Goal: Navigation & Orientation: Find specific page/section

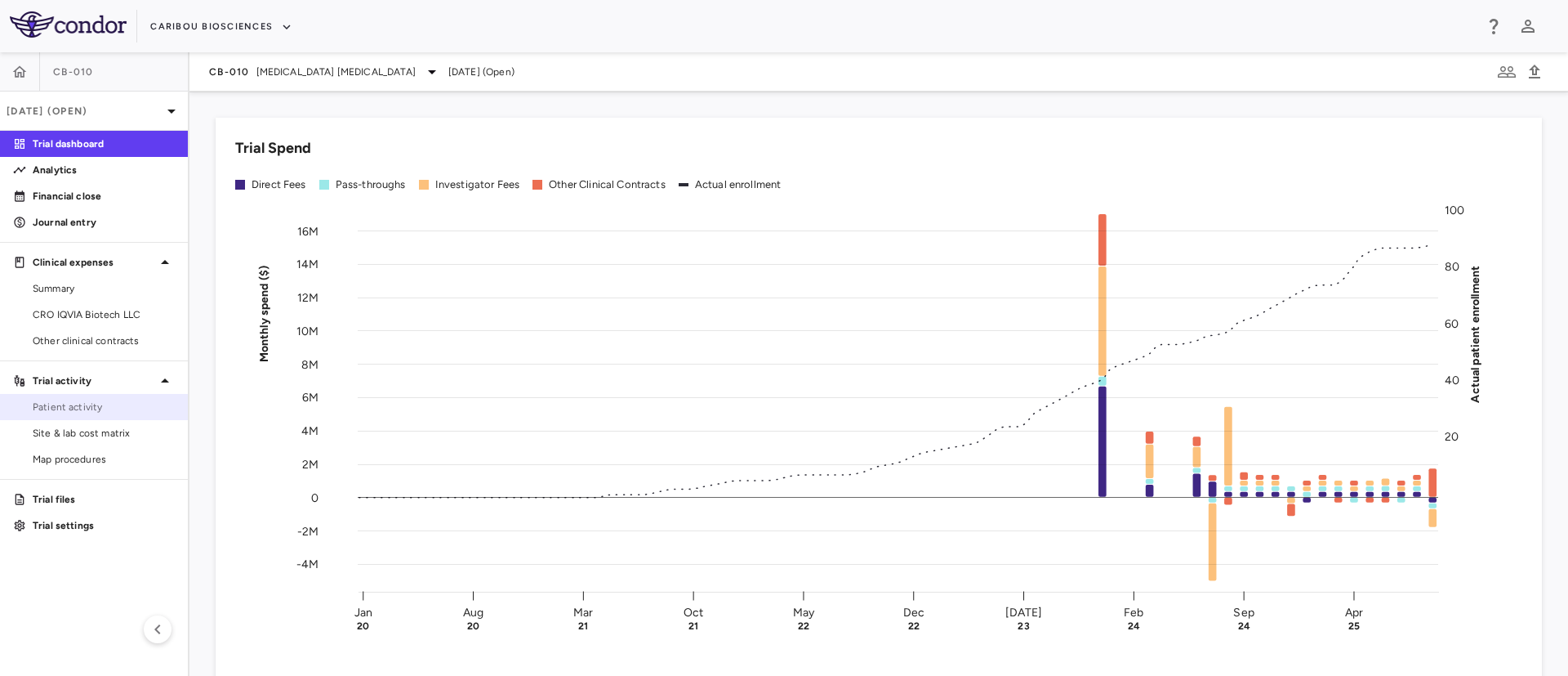
click at [60, 407] on span "Patient activity" at bounding box center [104, 407] width 142 height 15
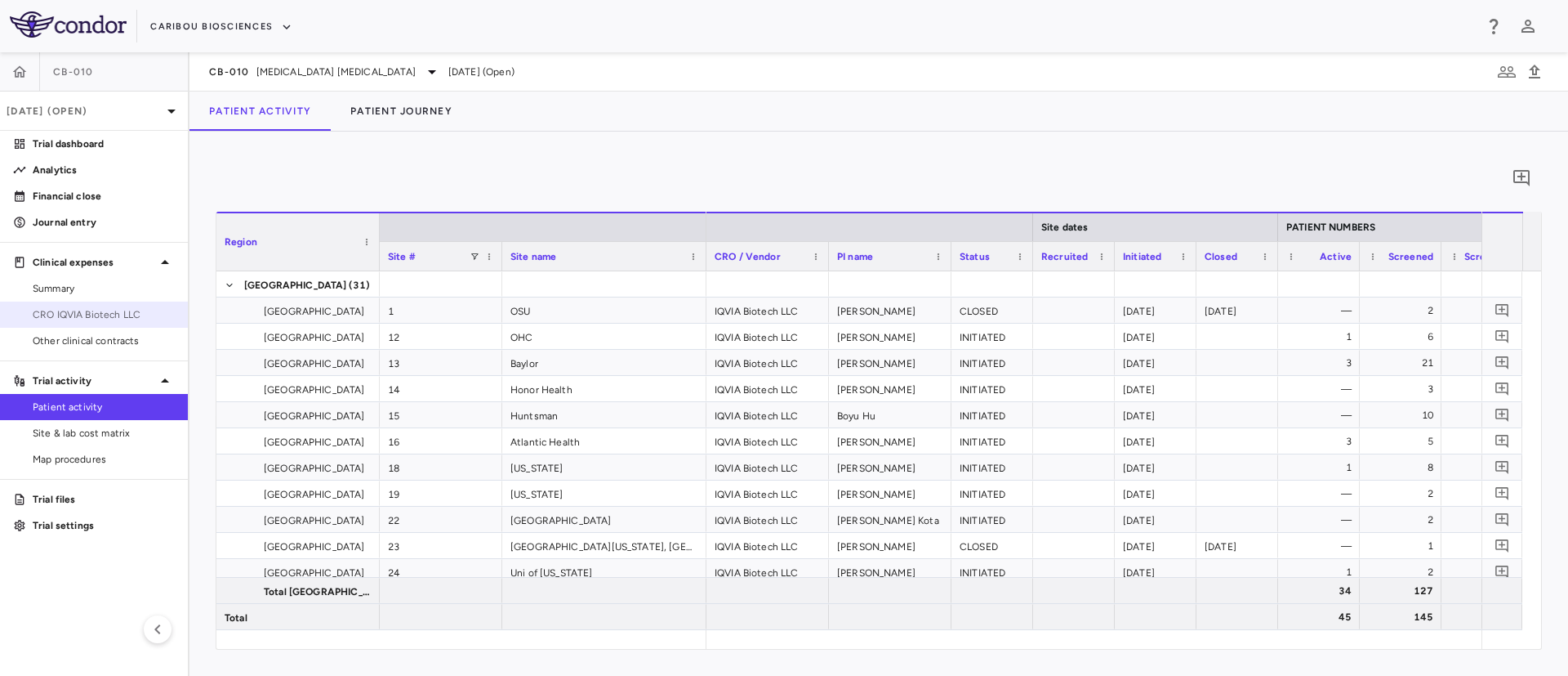
click at [87, 319] on span "CRO IQVIA Biotech LLC" at bounding box center [104, 314] width 142 height 15
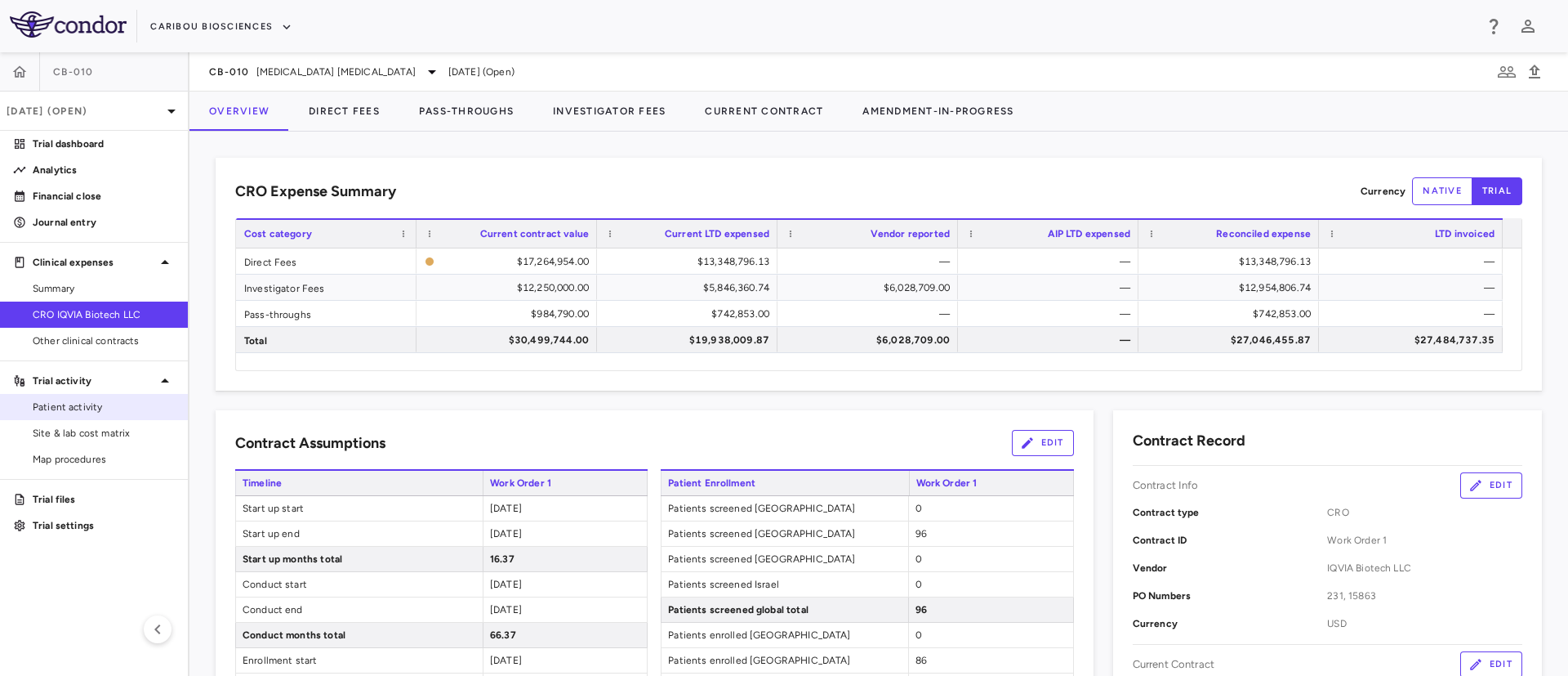
click at [64, 415] on link "Patient activity" at bounding box center [94, 406] width 188 height 24
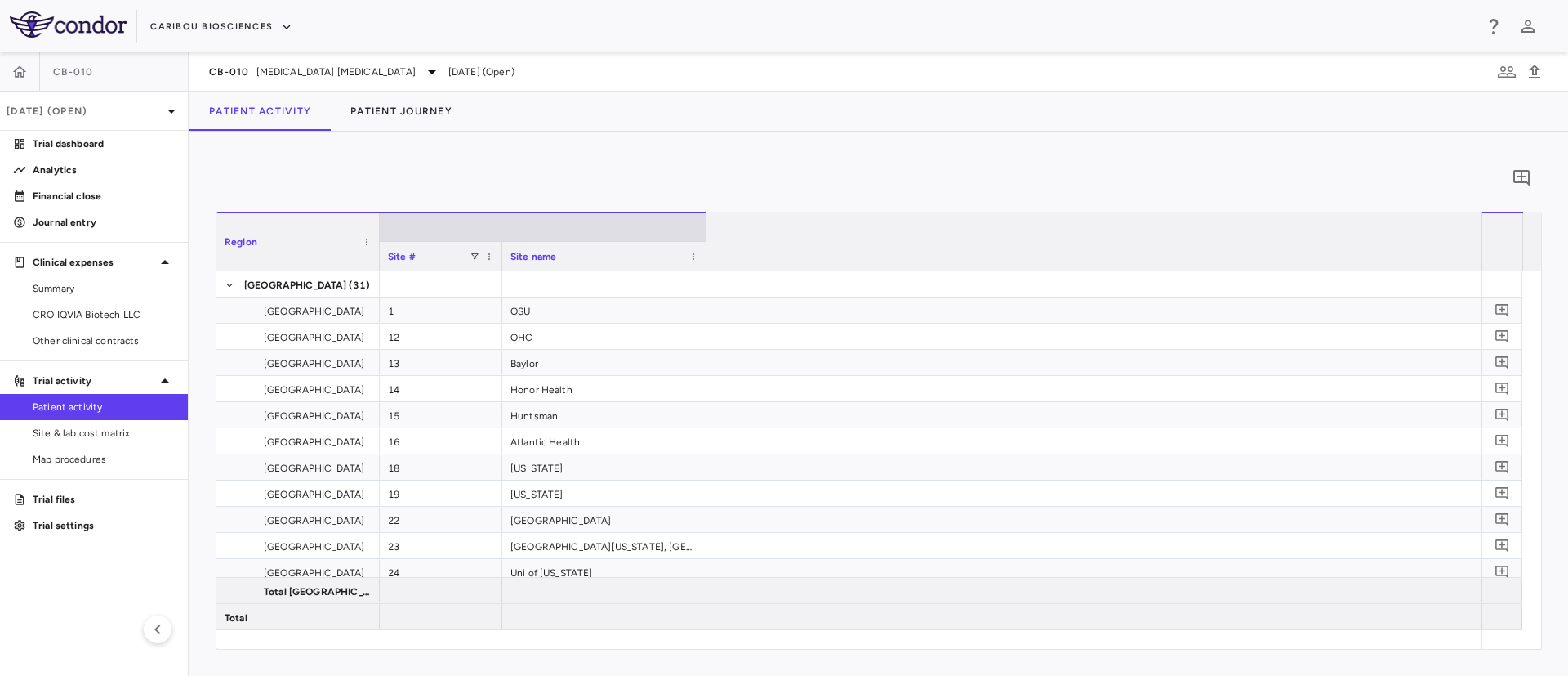
scroll to position [0, 4696]
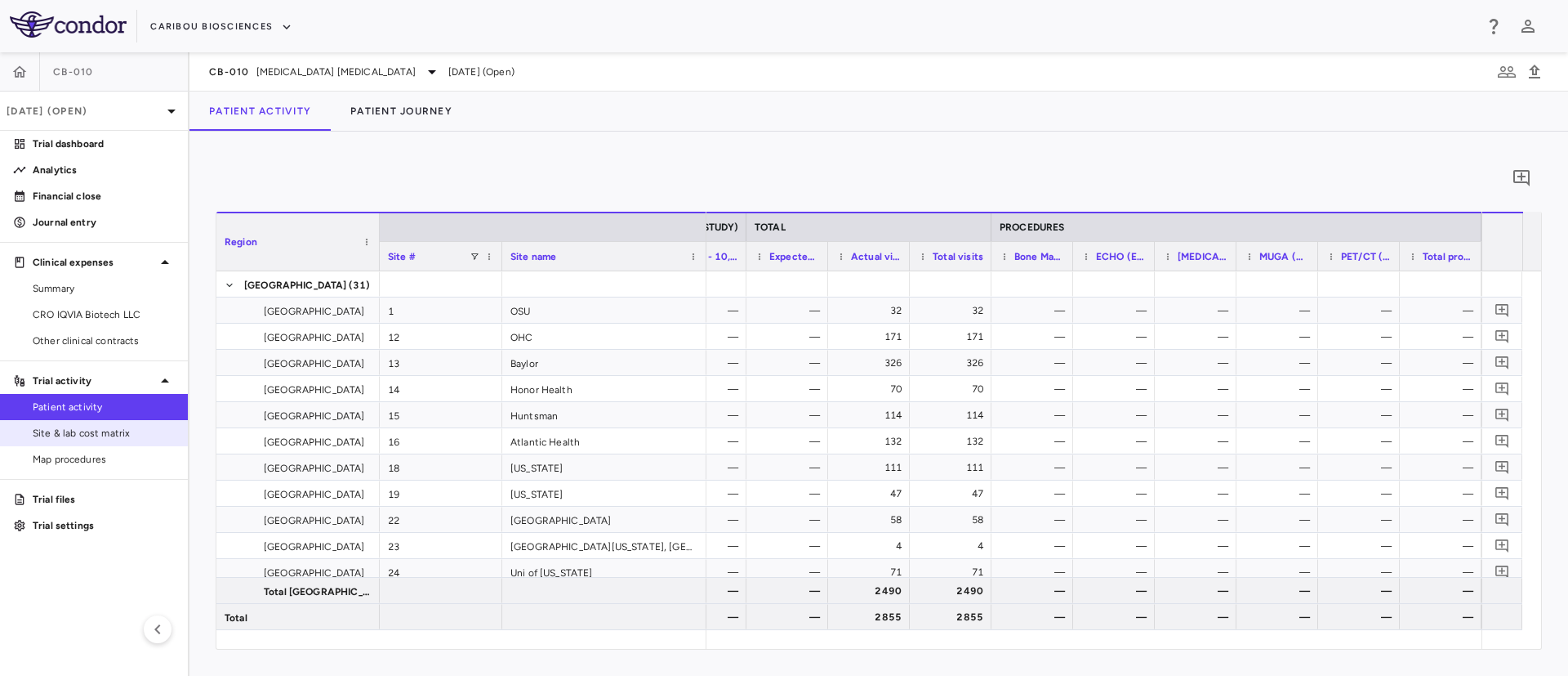
click at [67, 436] on span "Site & lab cost matrix" at bounding box center [104, 433] width 142 height 15
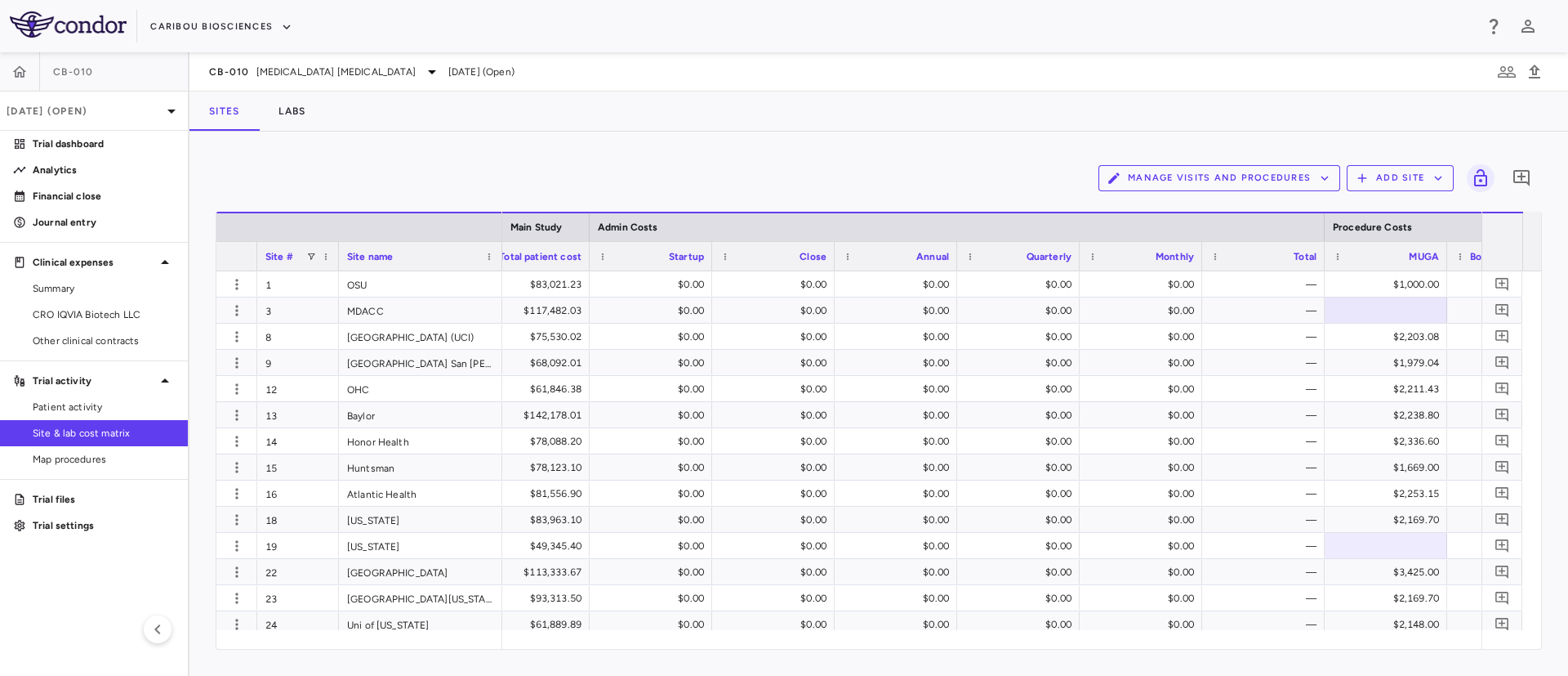
scroll to position [0, 8385]
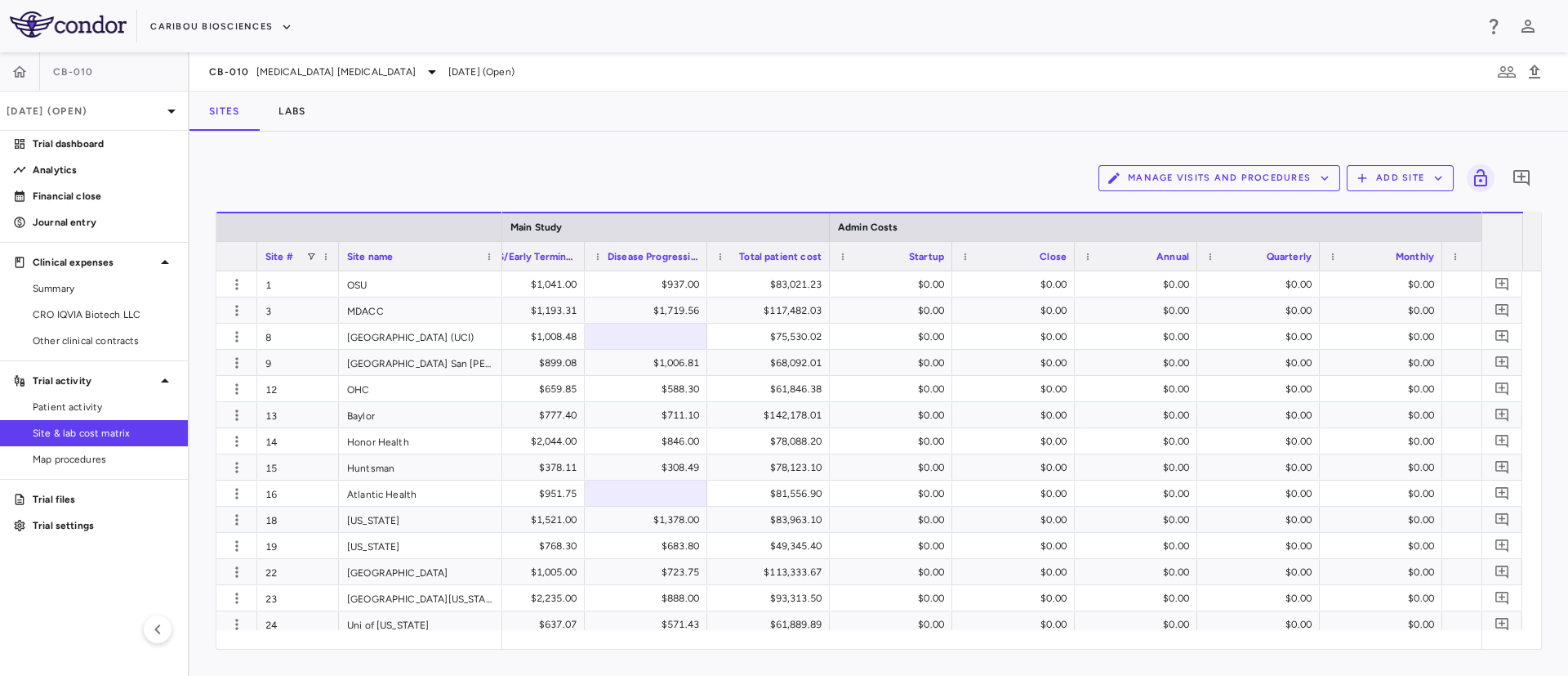
drag, startPoint x: 1349, startPoint y: 666, endPoint x: 1319, endPoint y: 658, distance: 31.0
click at [1319, 658] on div "Manage Visits and Procedures Add Site 0 Drag here to set row groups Drag here t…" at bounding box center [879, 404] width 1378 height 544
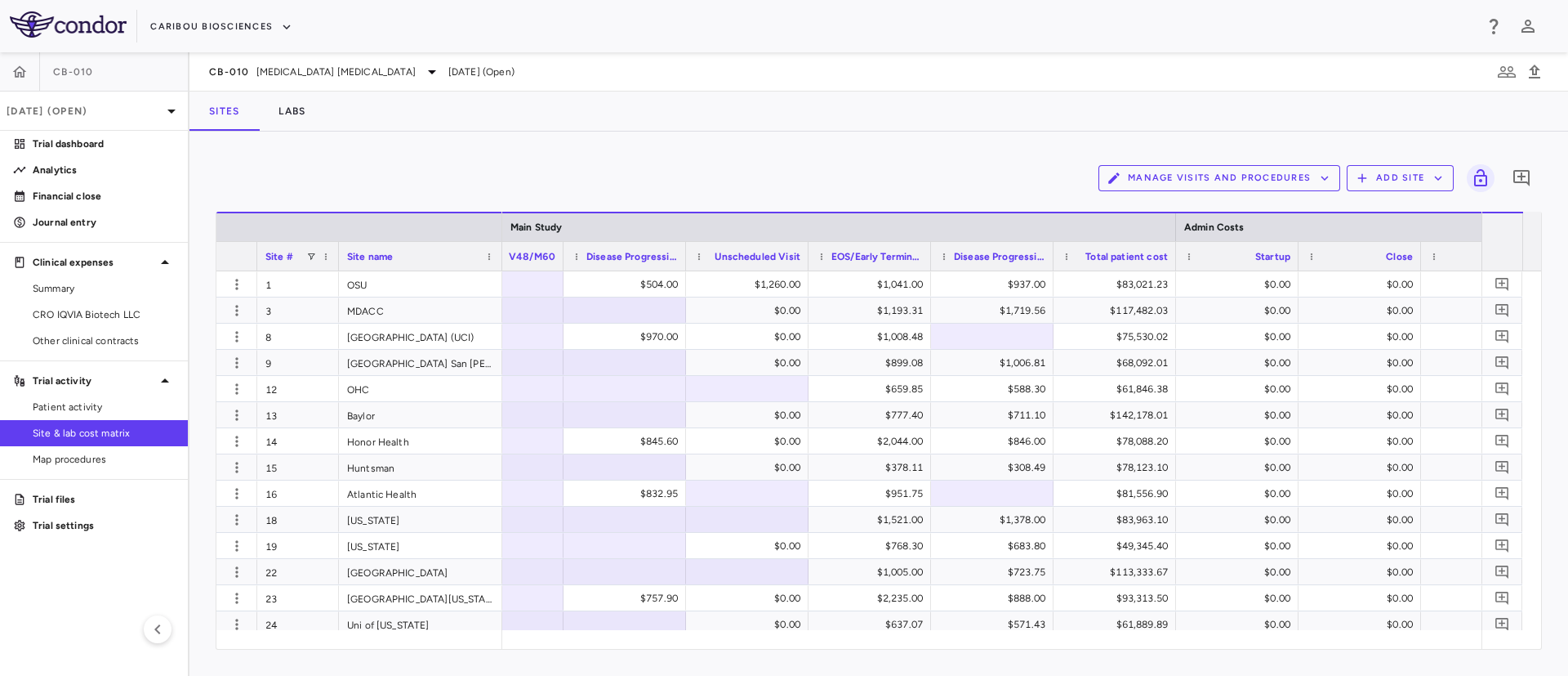
scroll to position [0, 0]
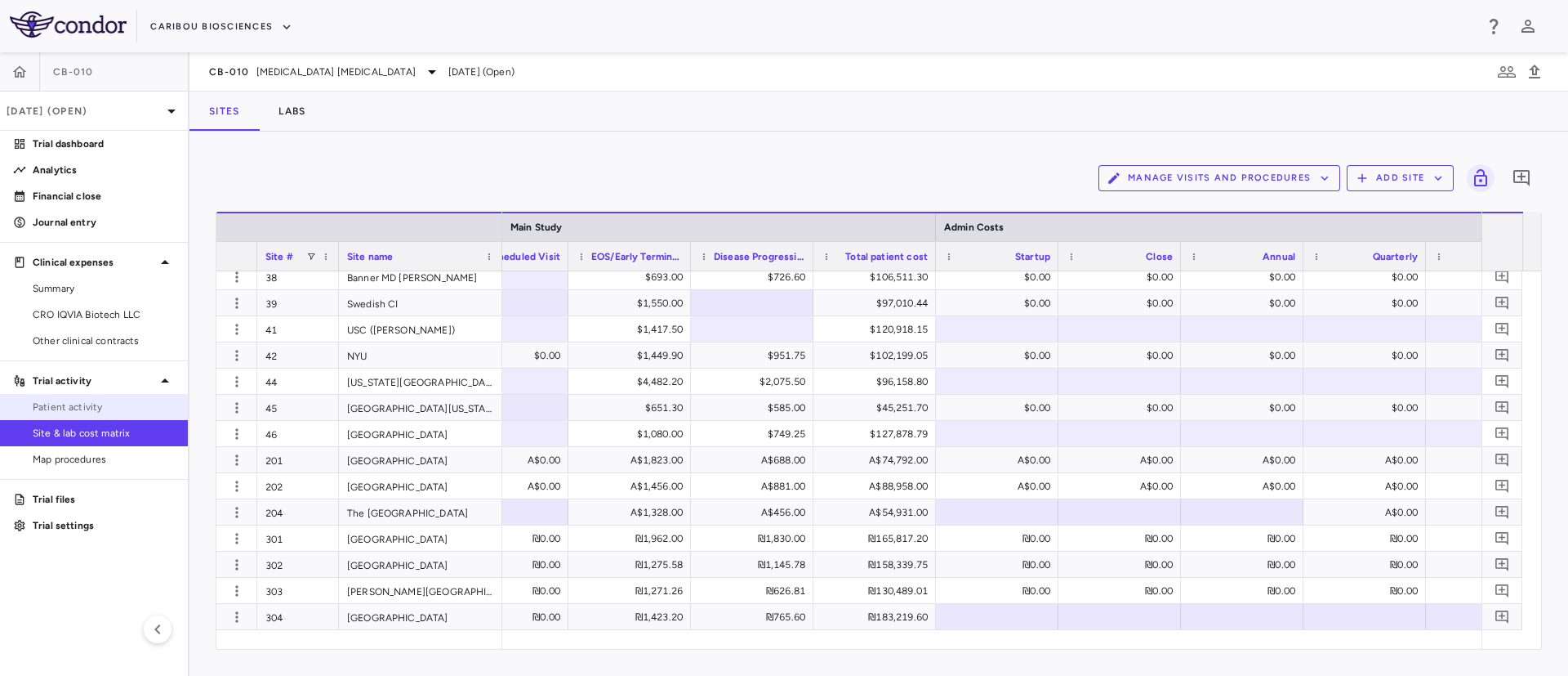
click at [95, 407] on span "Patient activity" at bounding box center [104, 407] width 142 height 15
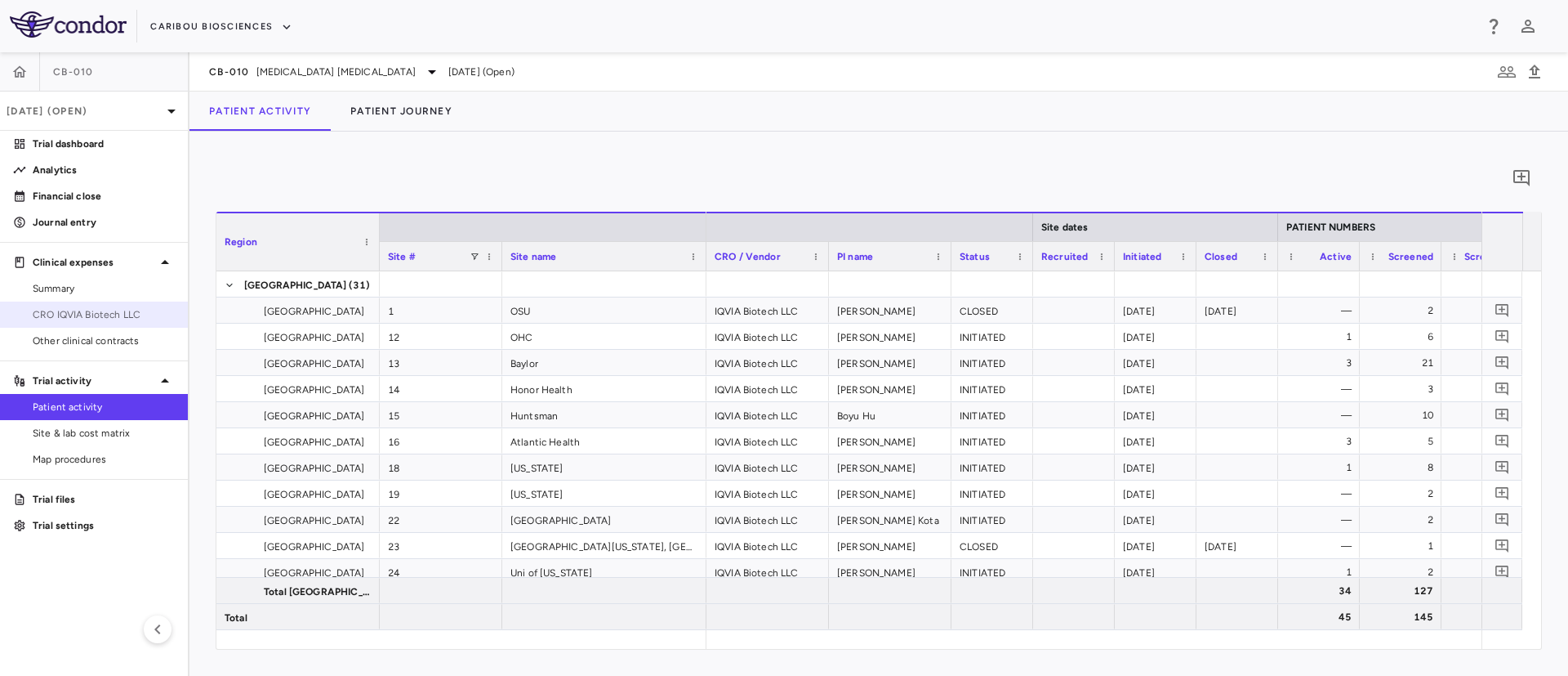
click at [106, 320] on span "CRO IQVIA Biotech LLC" at bounding box center [104, 314] width 142 height 15
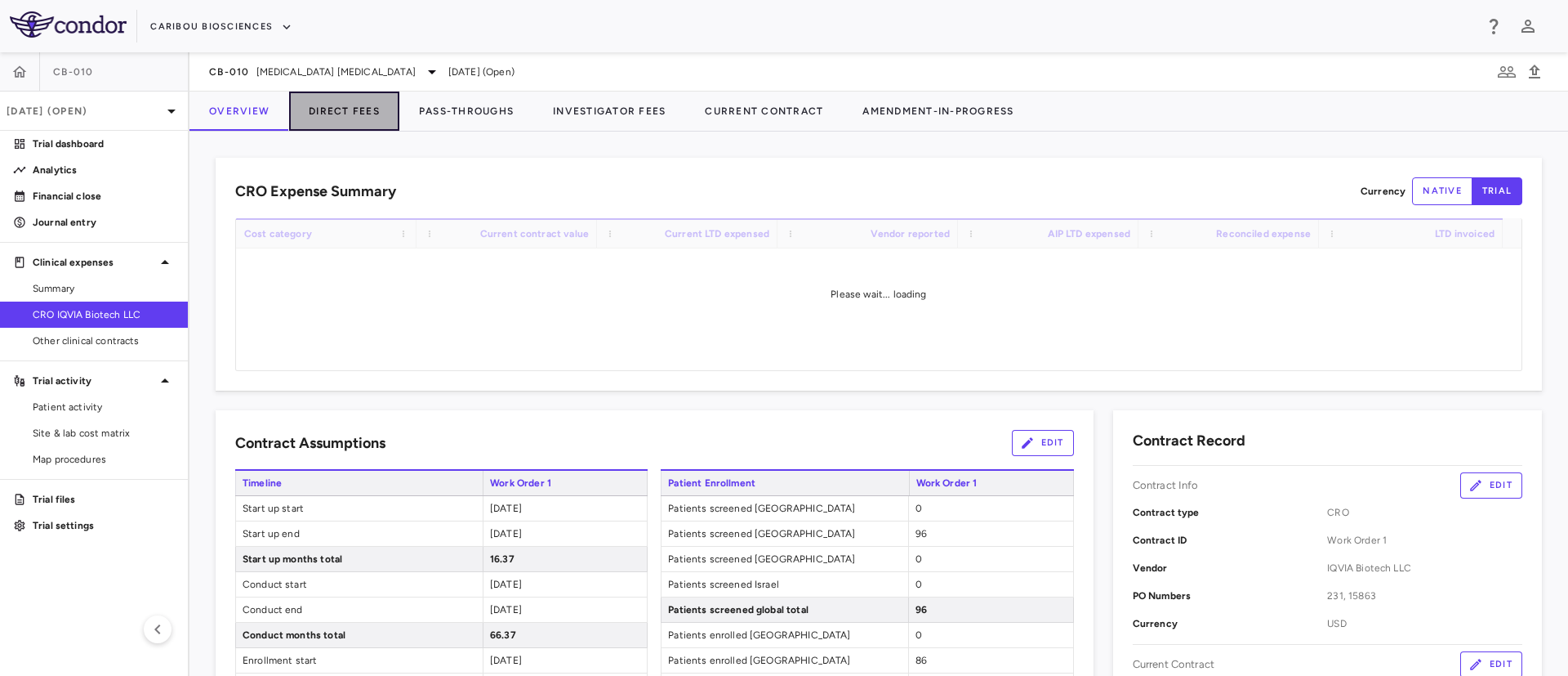
click at [352, 112] on button "Direct Fees" at bounding box center [345, 110] width 110 height 39
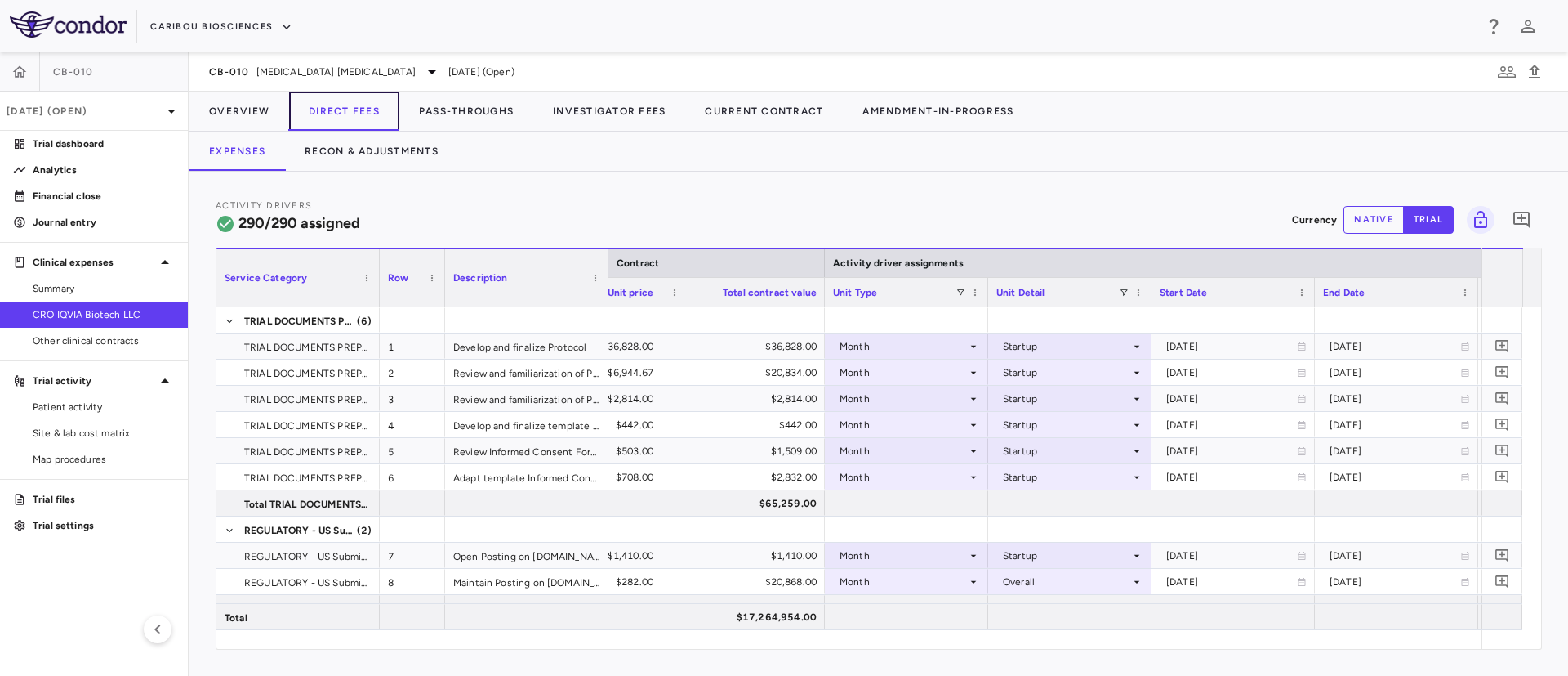
scroll to position [0, 2287]
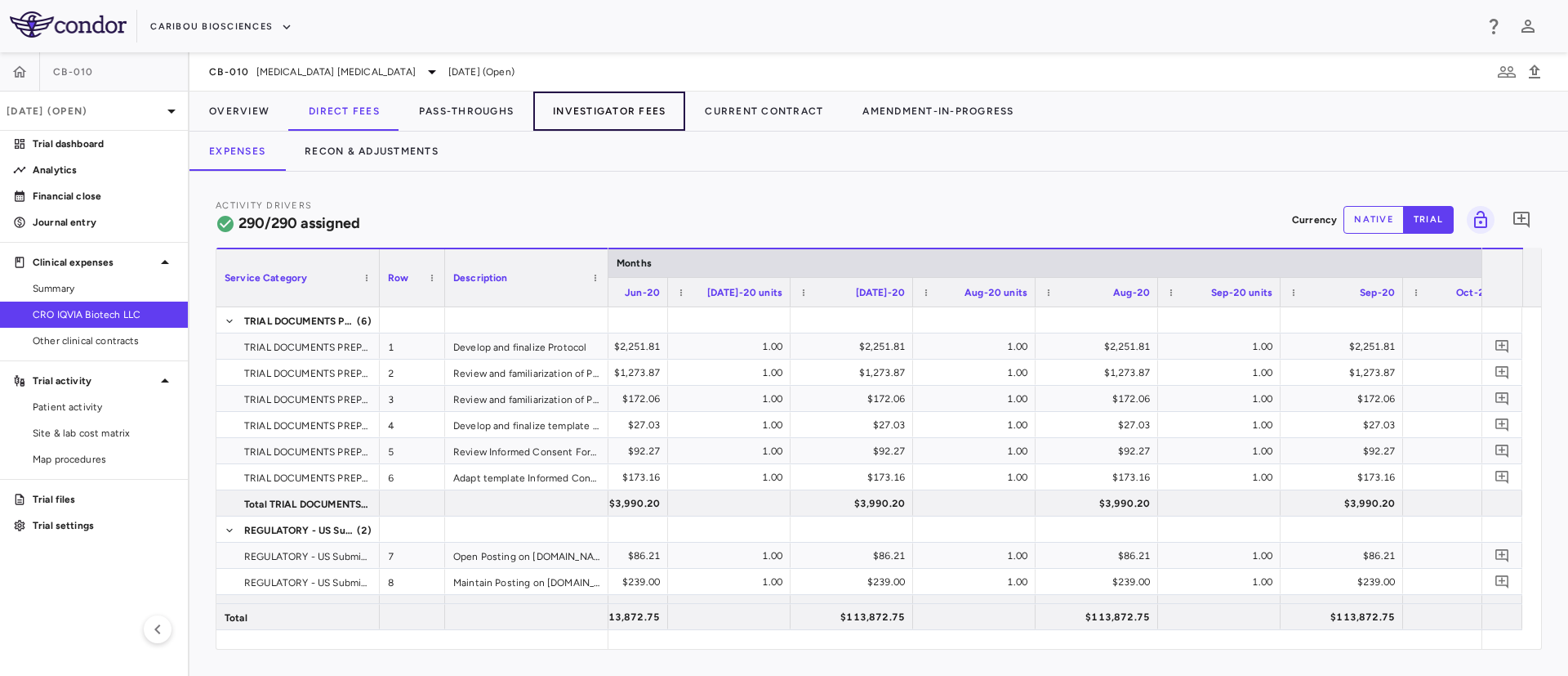
click at [598, 112] on button "Investigator Fees" at bounding box center [609, 110] width 152 height 39
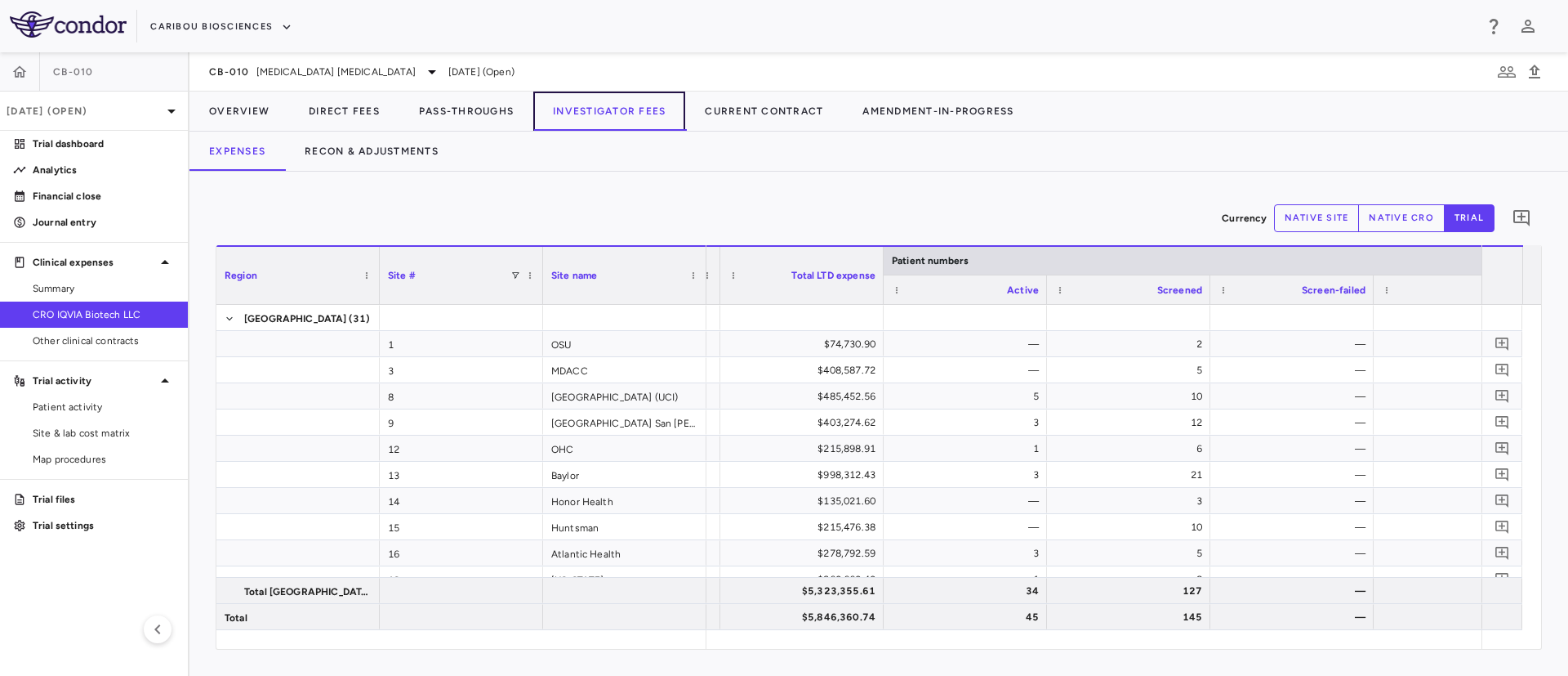
scroll to position [0, 285]
